Goal: Information Seeking & Learning: Check status

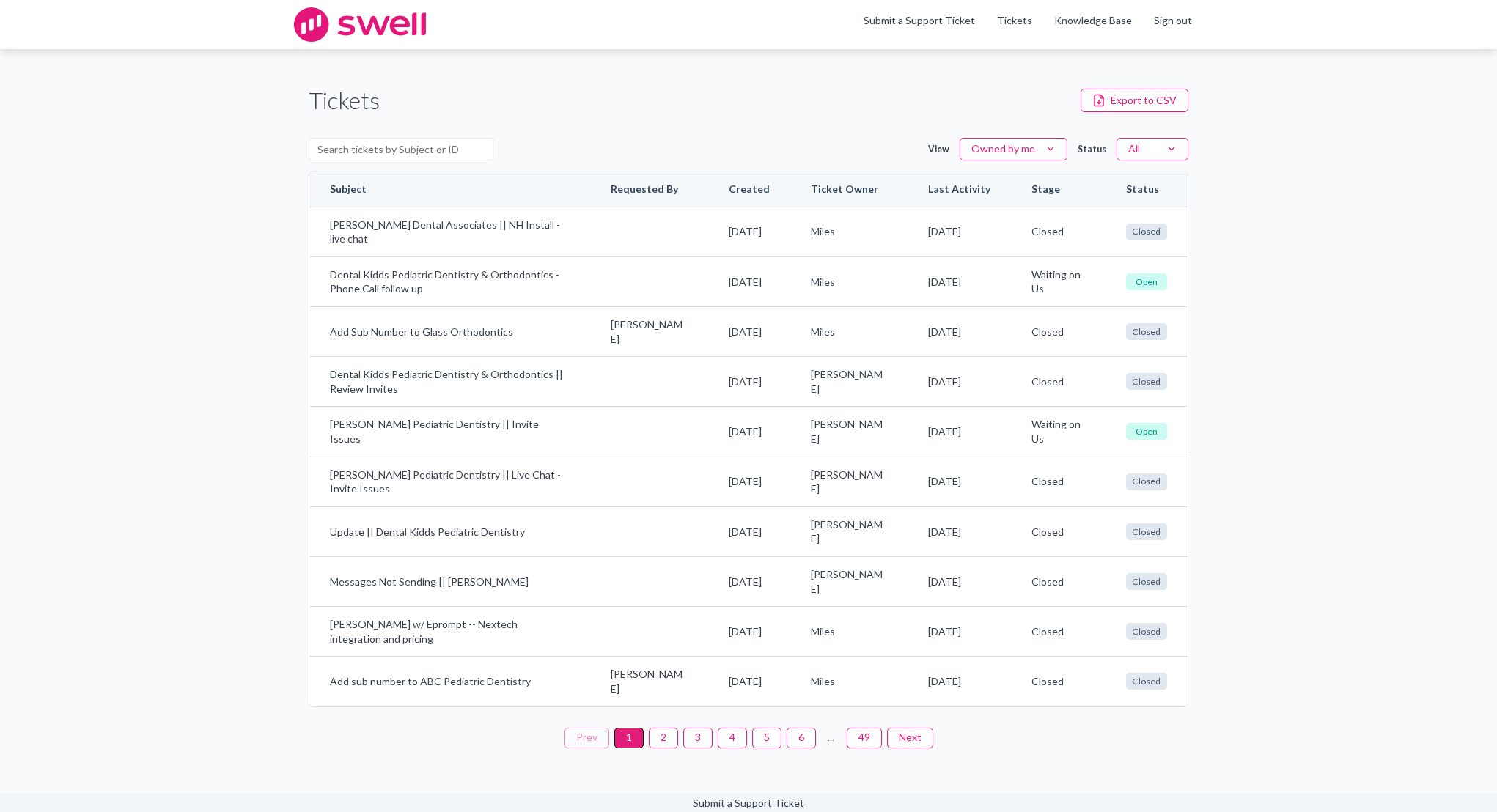
click at [657, 735] on button "2" at bounding box center [663, 738] width 29 height 21
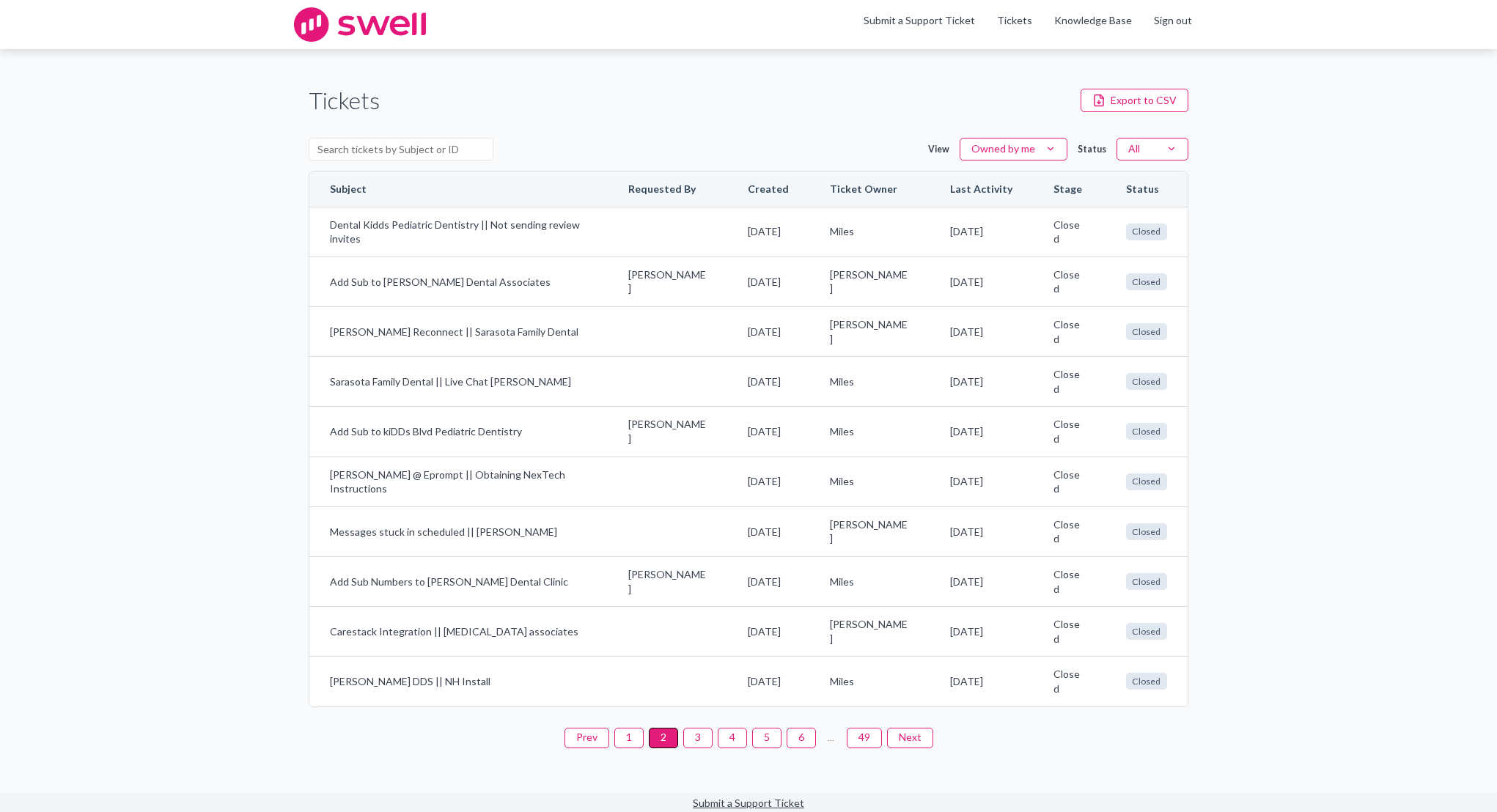
click at [704, 735] on button "3" at bounding box center [697, 738] width 29 height 21
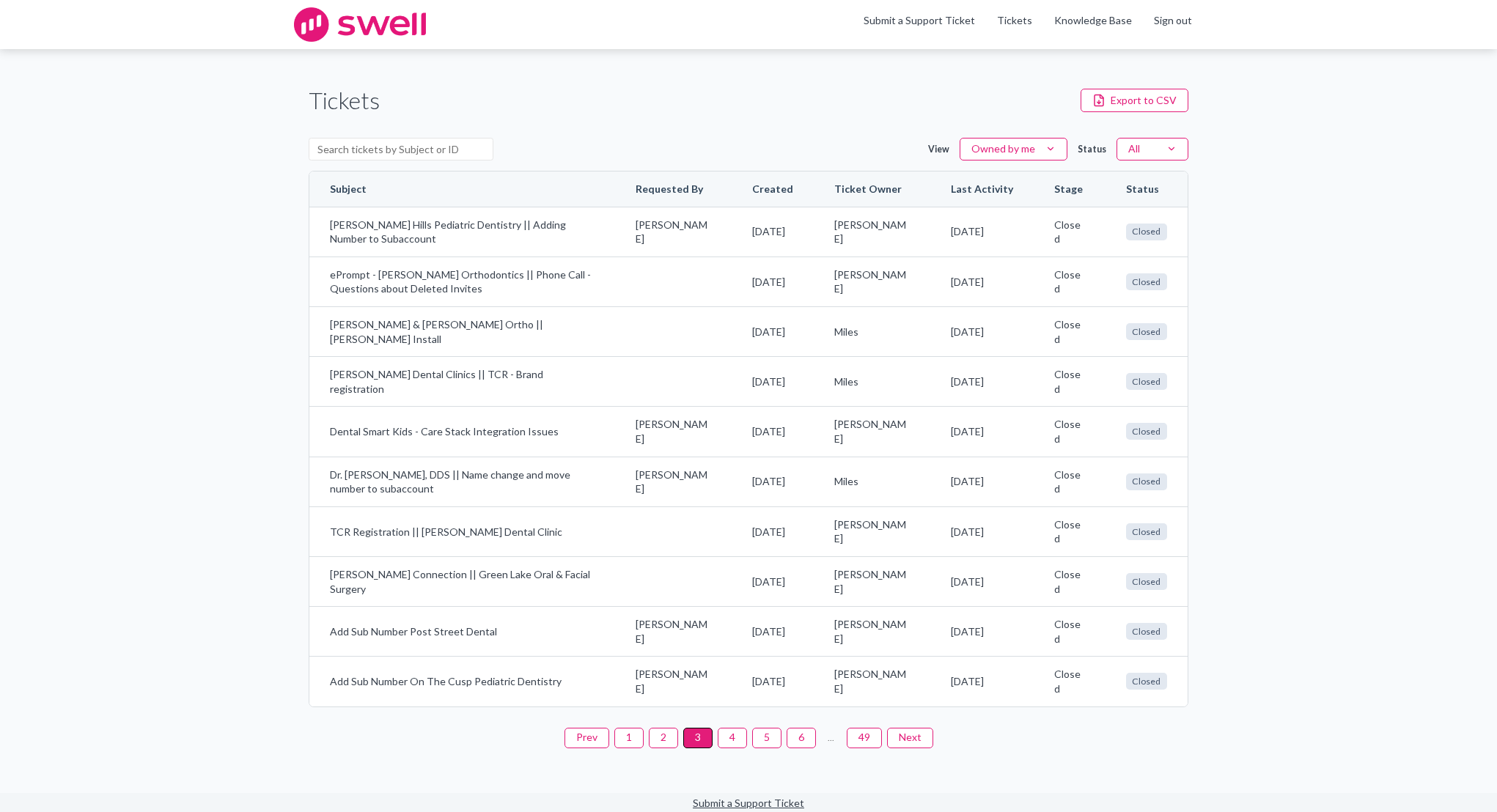
click at [731, 733] on button "4" at bounding box center [731, 738] width 29 height 21
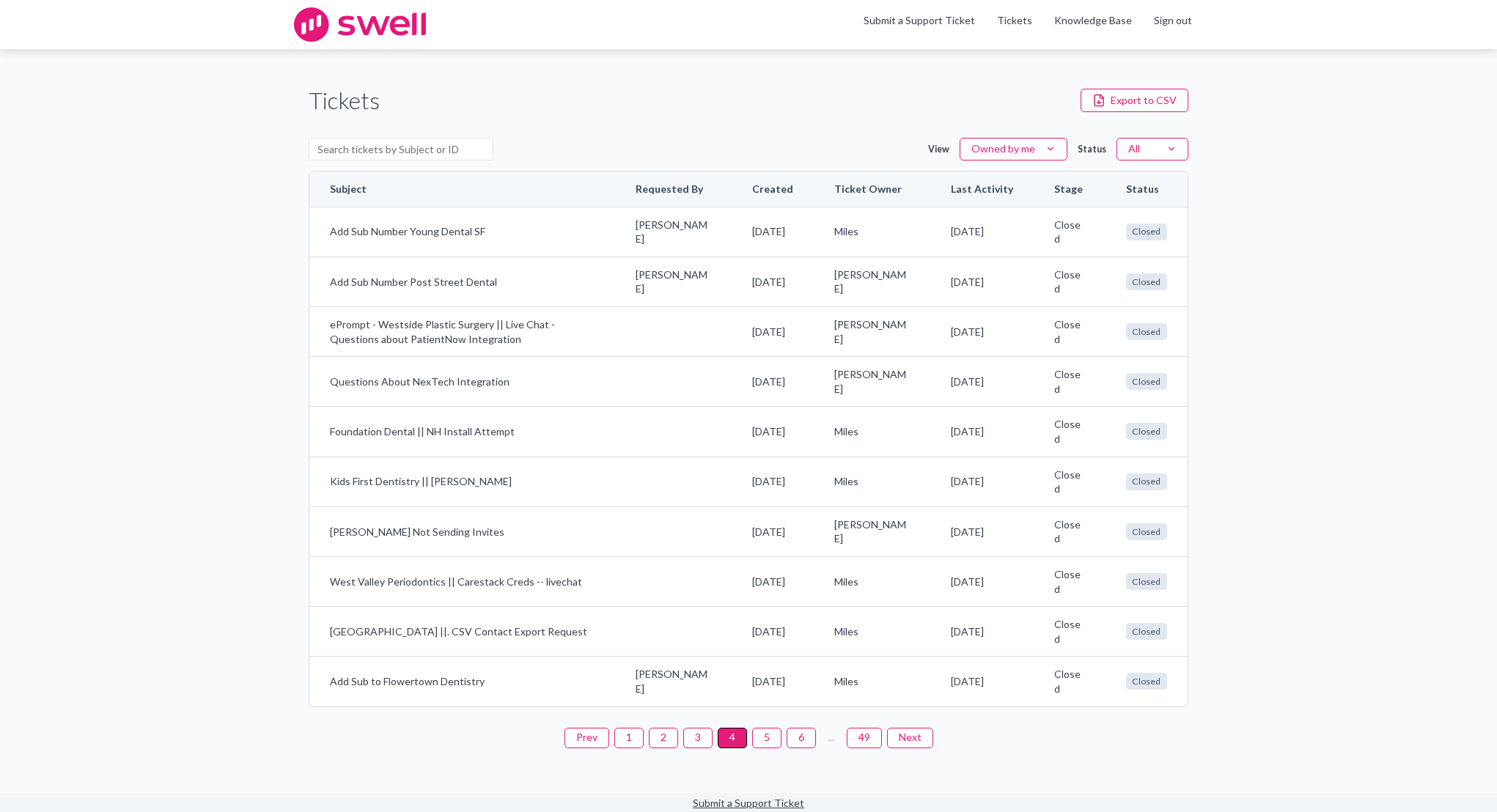
click at [763, 737] on button "5" at bounding box center [766, 738] width 29 height 21
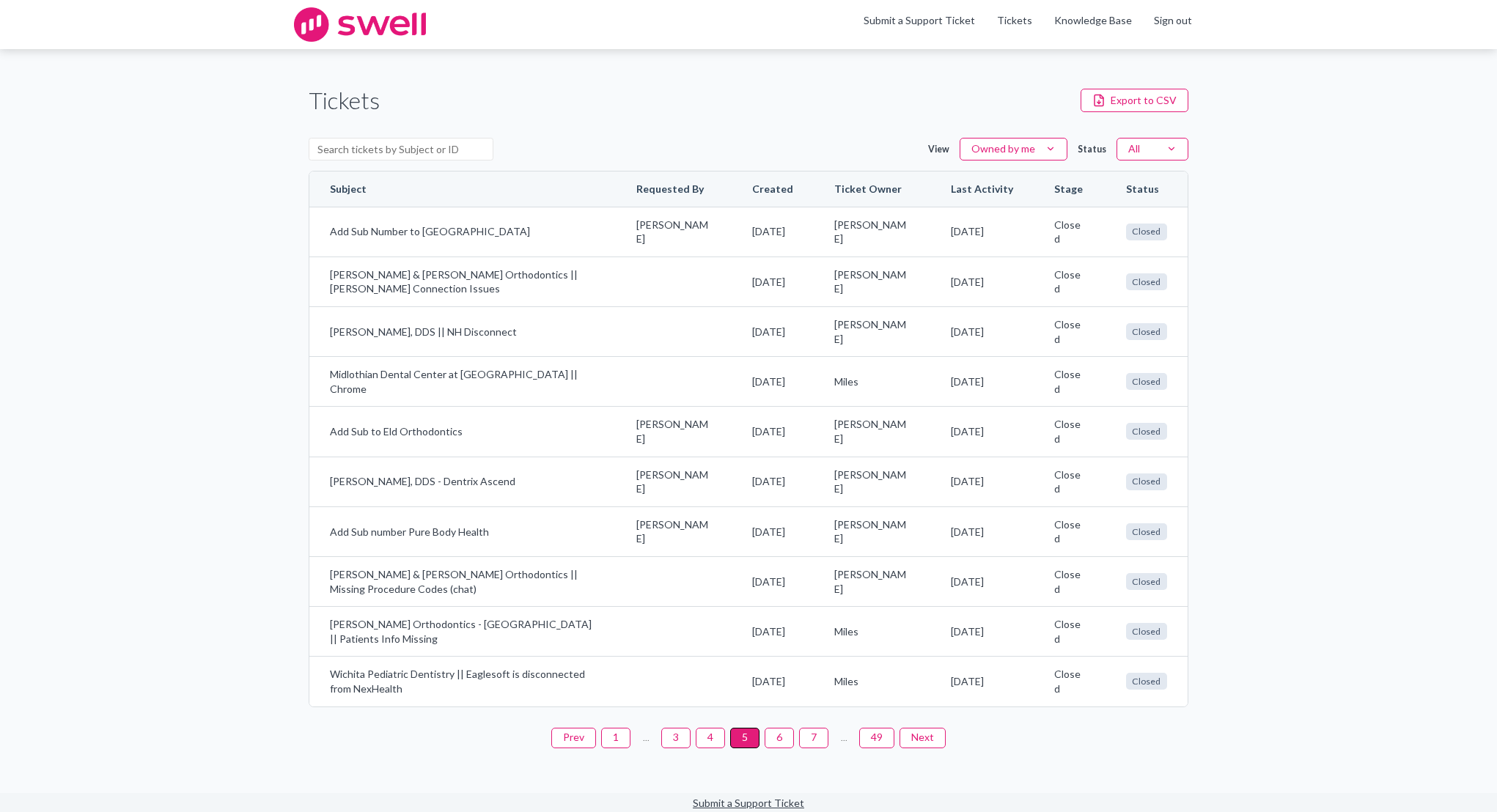
click at [786, 736] on button "6" at bounding box center [779, 738] width 29 height 21
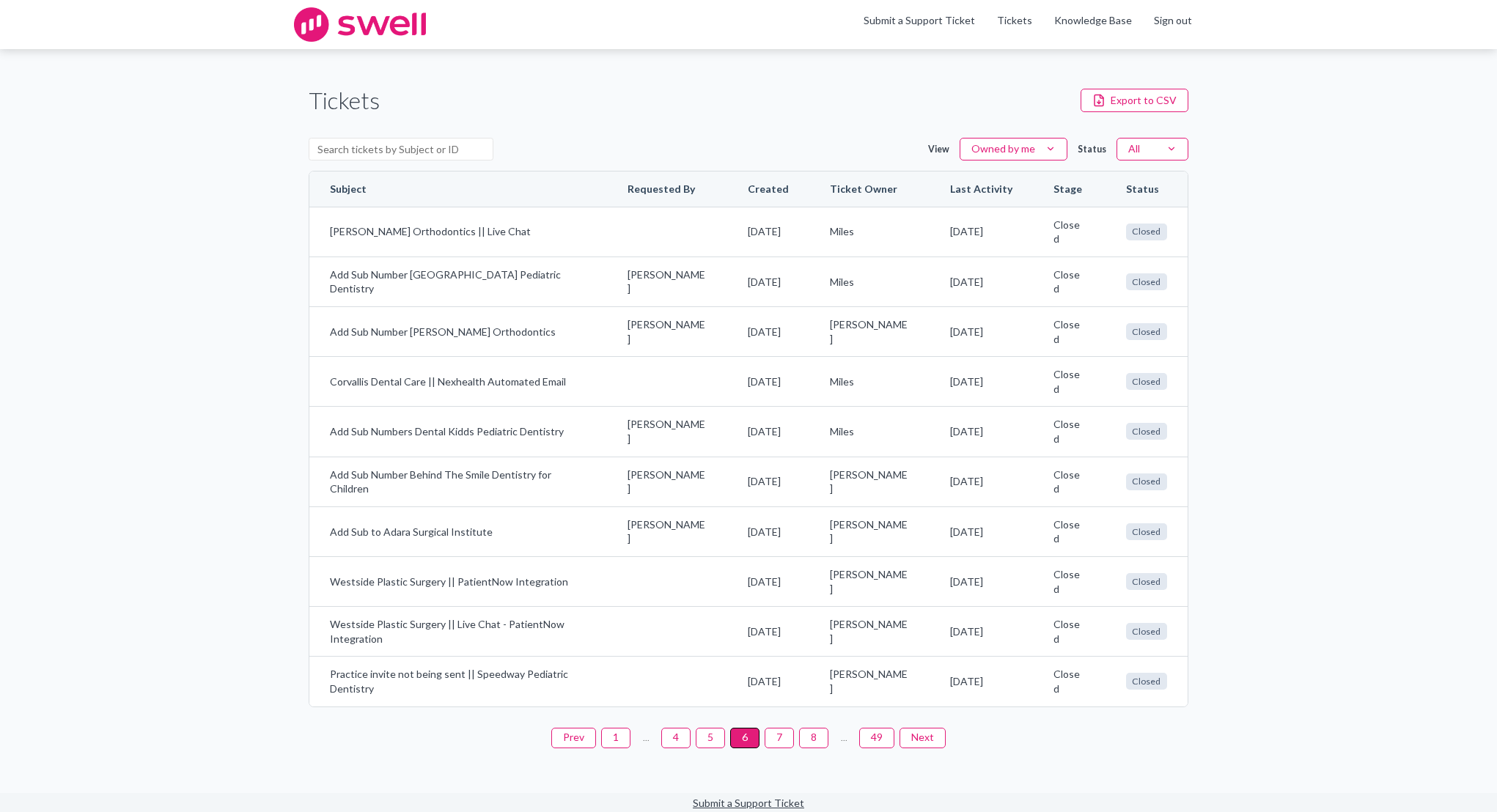
click at [676, 741] on button "4" at bounding box center [676, 738] width 29 height 21
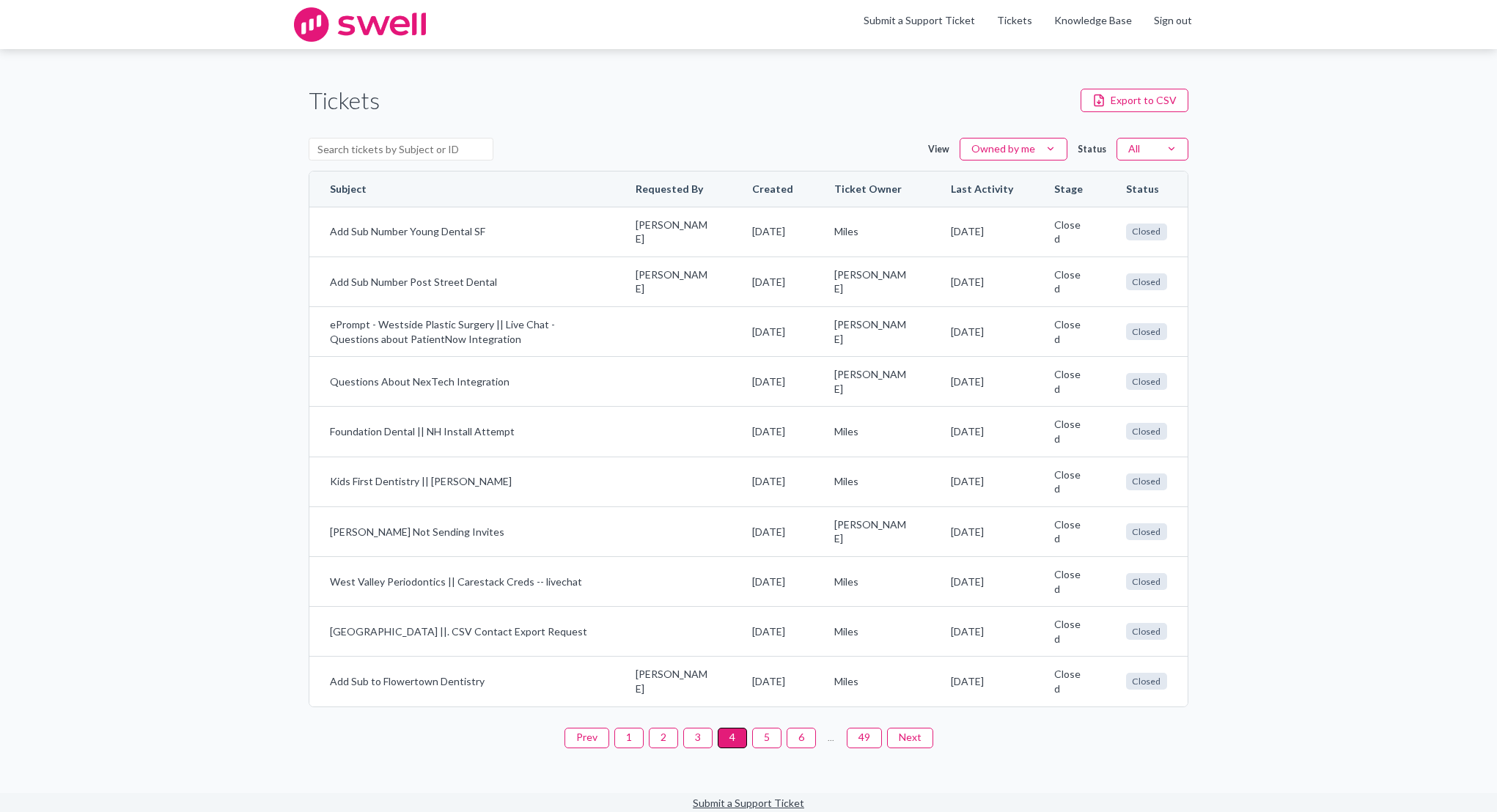
click at [698, 740] on button "3" at bounding box center [697, 738] width 29 height 21
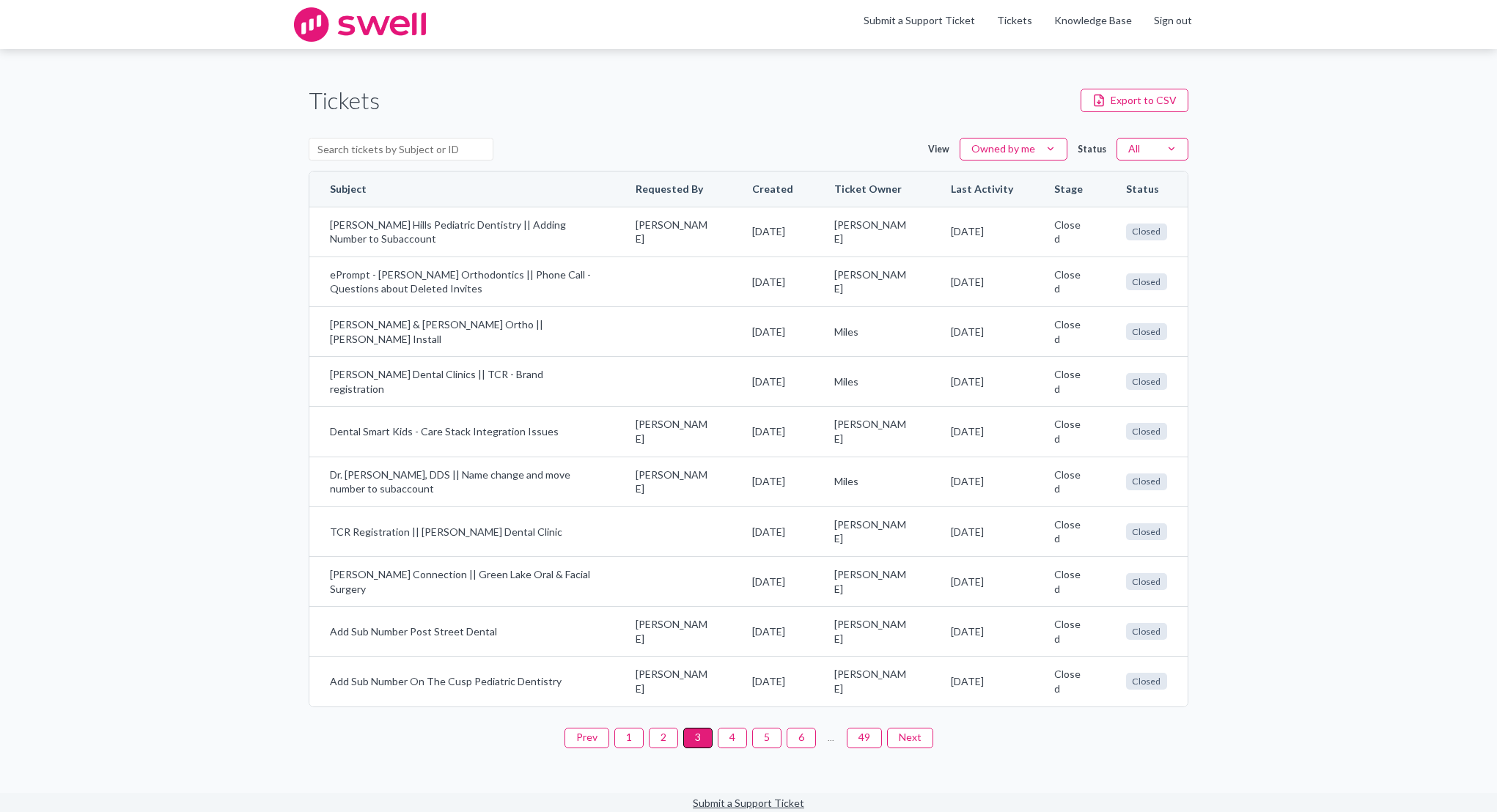
click at [669, 743] on button "2" at bounding box center [663, 738] width 29 height 21
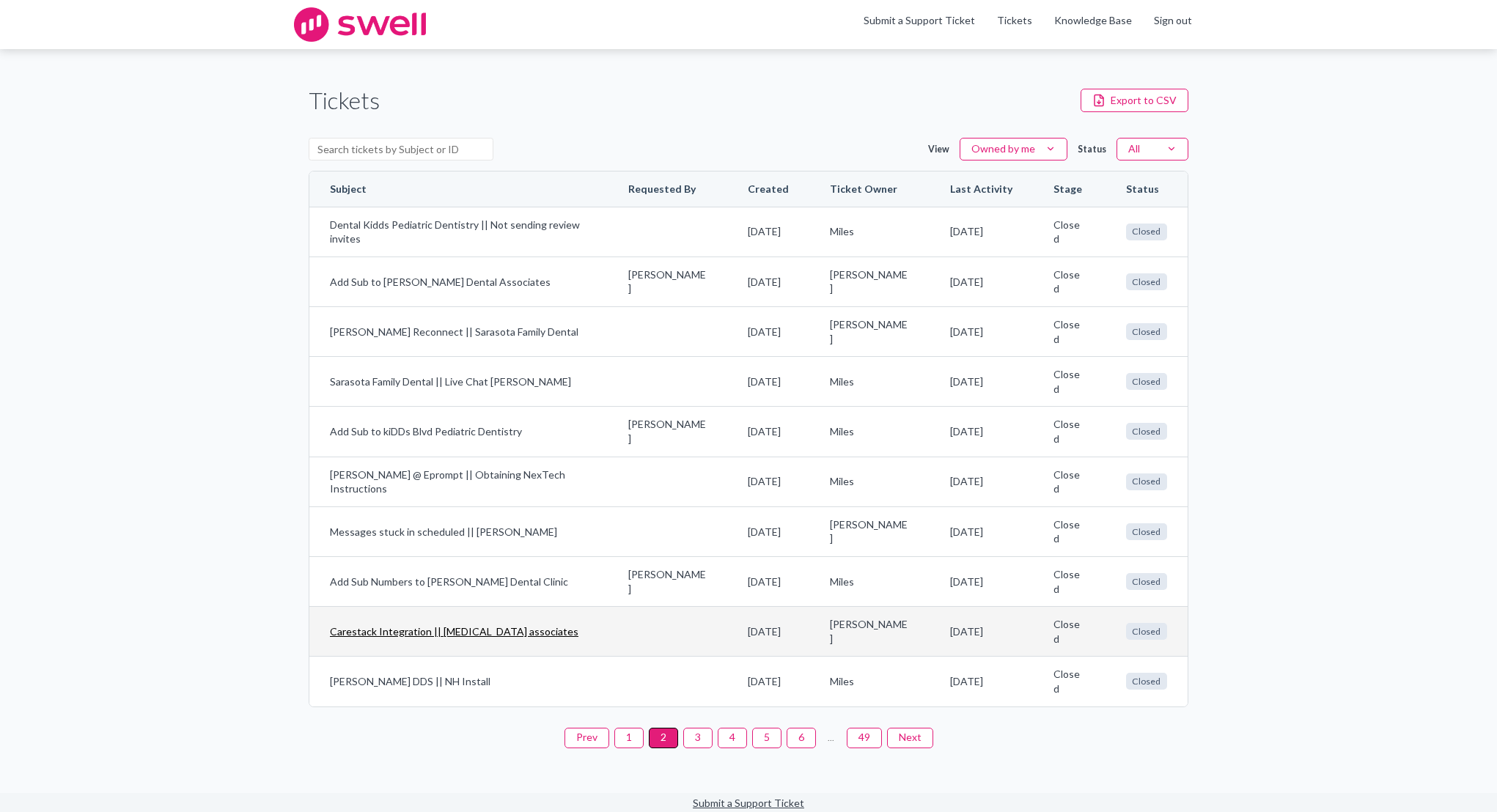
click at [515, 631] on link "Carestack Integration || [MEDICAL_DATA] associates" at bounding box center [458, 632] width 257 height 15
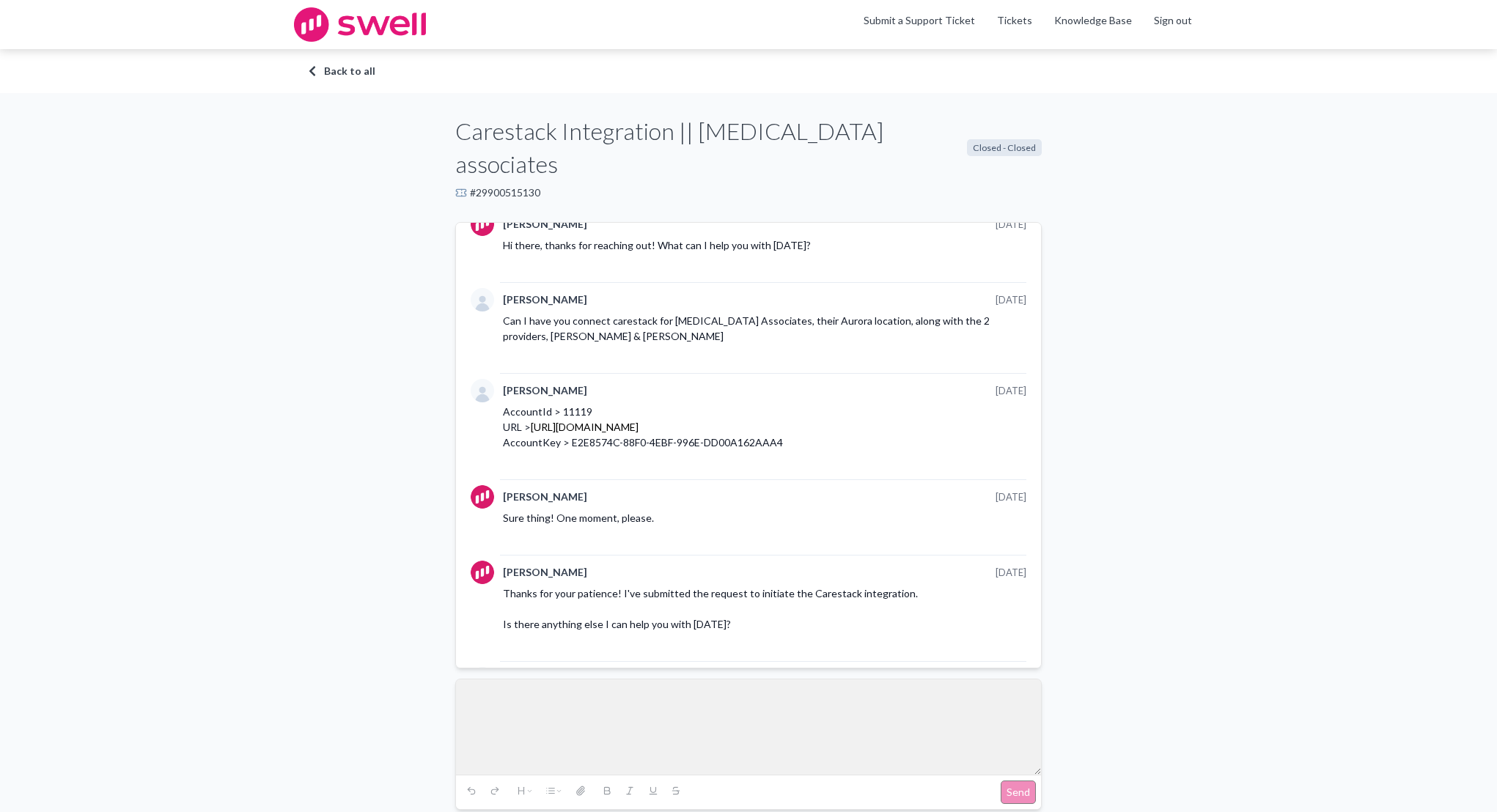
scroll to position [706, 0]
drag, startPoint x: 540, startPoint y: 157, endPoint x: 569, endPoint y: 167, distance: 30.7
click at [541, 186] on div "# 29900515130" at bounding box center [748, 193] width 586 height 15
drag, startPoint x: 550, startPoint y: 157, endPoint x: 539, endPoint y: 162, distance: 12.1
click at [539, 186] on div "# 29900515130" at bounding box center [748, 193] width 586 height 15
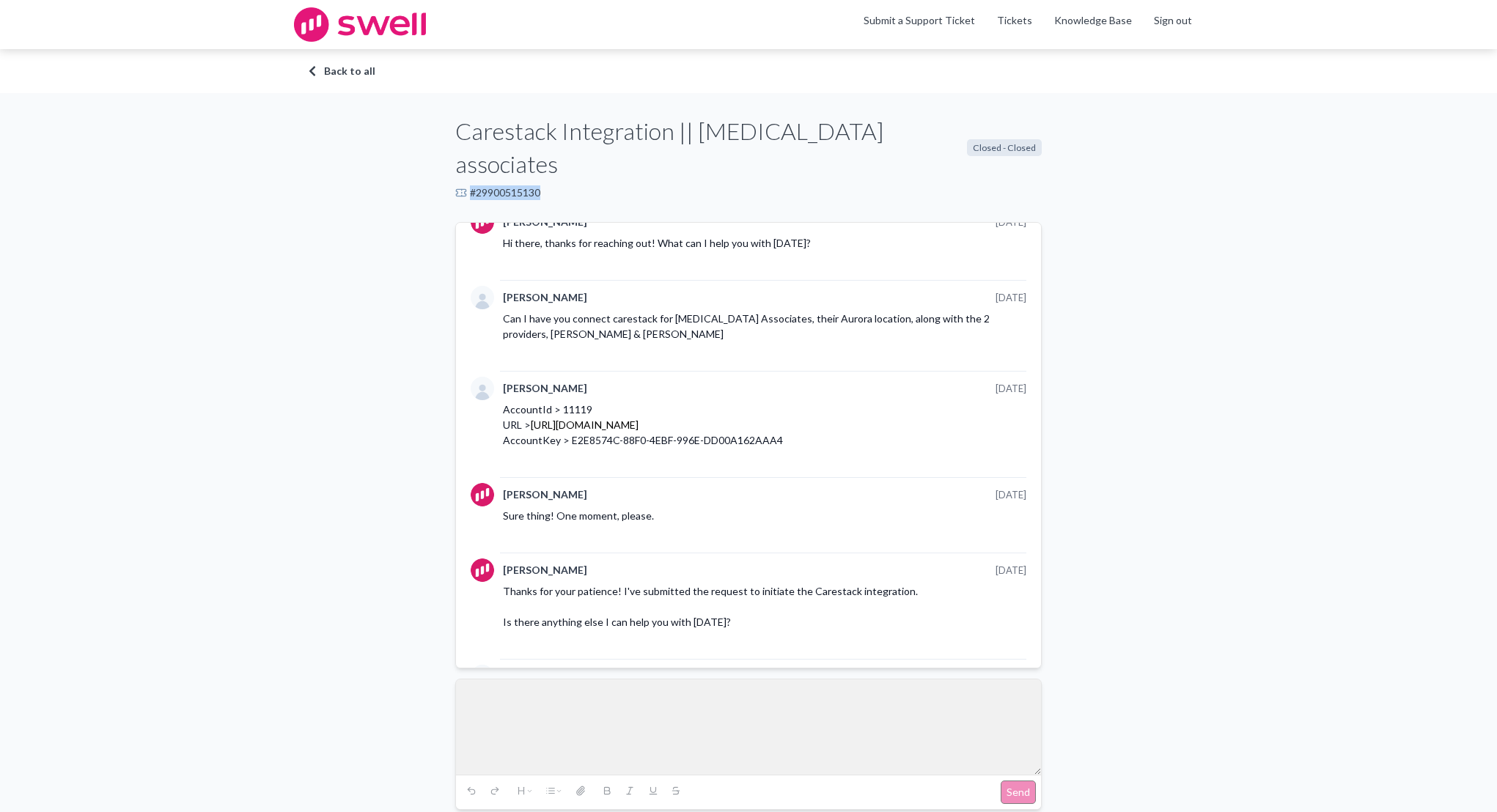
copy div "# 29900515130"
